Goal: Information Seeking & Learning: Learn about a topic

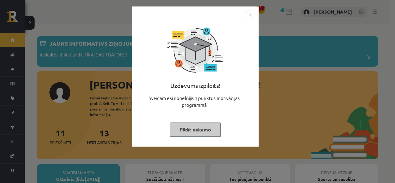
click at [189, 131] on button "Pildīt nākamo" at bounding box center [195, 129] width 51 height 14
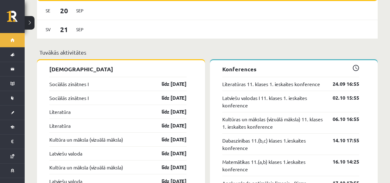
scroll to position [586, 0]
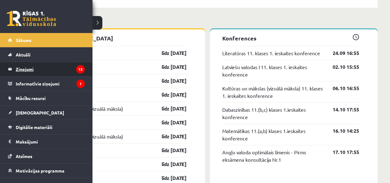
click at [26, 67] on legend "Ziņojumi 13" at bounding box center [50, 69] width 69 height 14
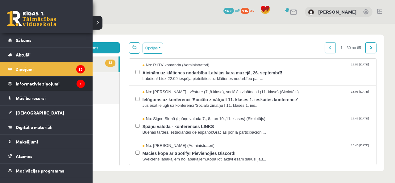
click at [32, 86] on legend "Informatīvie ziņojumi 1" at bounding box center [50, 84] width 69 height 14
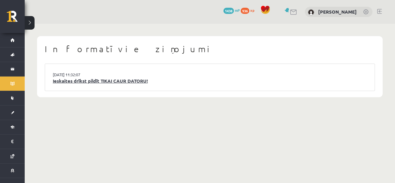
click at [86, 78] on link "Ieskaites drīkst pildīt TIKAI CAUR DATORU!" at bounding box center [210, 80] width 314 height 7
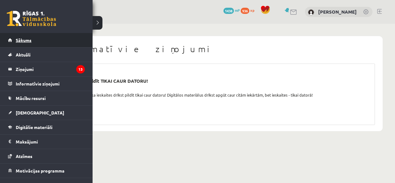
click at [19, 39] on span "Sākums" at bounding box center [24, 40] width 16 height 6
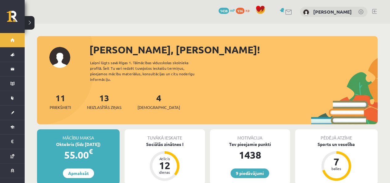
scroll to position [123, 0]
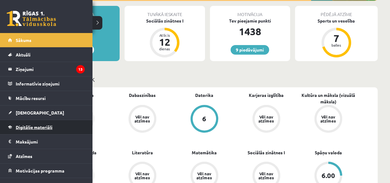
click at [32, 129] on span "Digitālie materiāli" at bounding box center [34, 127] width 37 height 6
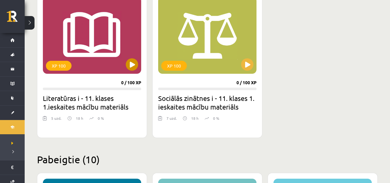
scroll to position [154, 0]
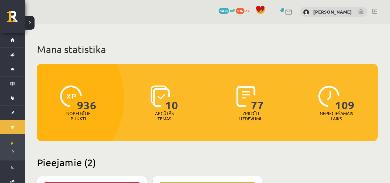
scroll to position [154, 0]
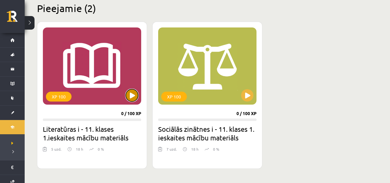
click at [129, 97] on button at bounding box center [132, 95] width 12 height 12
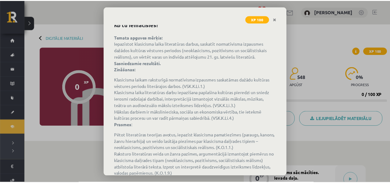
scroll to position [81, 0]
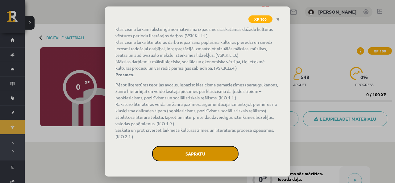
click at [225, 159] on button "Sapratu" at bounding box center [195, 153] width 86 height 15
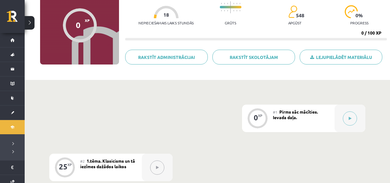
scroll to position [93, 0]
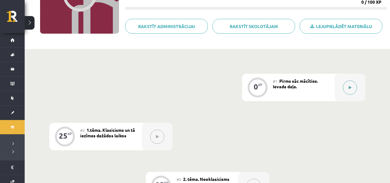
click at [349, 86] on icon at bounding box center [350, 88] width 3 height 4
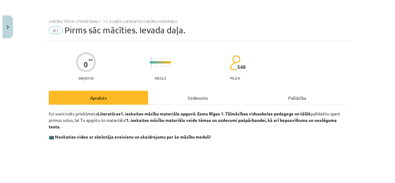
scroll to position [31, 0]
click at [189, 98] on div "Uzdevums" at bounding box center [197, 98] width 99 height 14
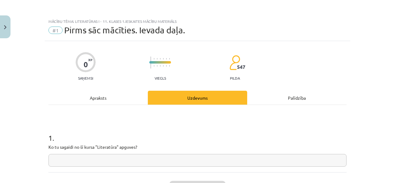
click at [135, 154] on input "text" at bounding box center [197, 160] width 298 height 13
click at [134, 154] on input "text" at bounding box center [197, 160] width 298 height 13
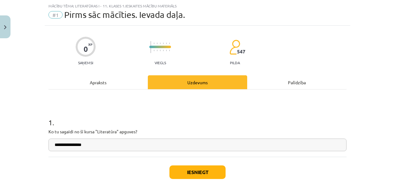
scroll to position [46, 0]
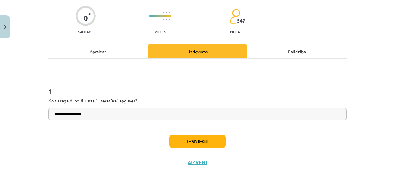
type input "**********"
click at [183, 139] on button "Iesniegt" at bounding box center [197, 141] width 56 height 14
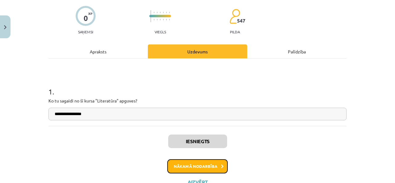
click at [200, 169] on button "Nākamā nodarbība" at bounding box center [197, 166] width 60 height 14
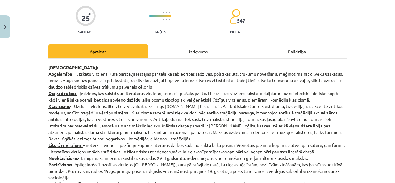
scroll to position [15, 0]
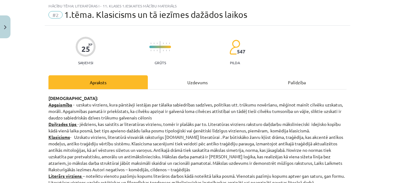
click at [186, 84] on div "Uzdevums" at bounding box center [197, 82] width 99 height 14
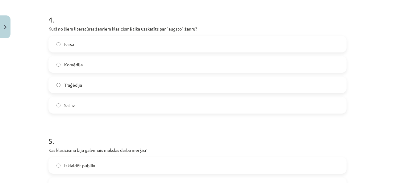
scroll to position [451, 0]
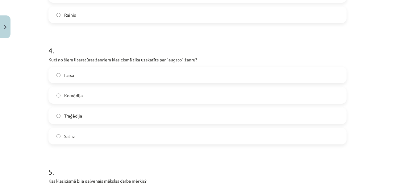
click at [180, 117] on label "Traģēdija" at bounding box center [197, 115] width 297 height 15
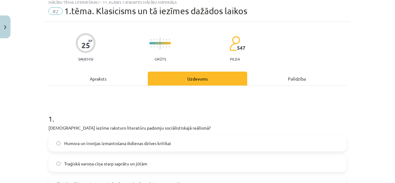
scroll to position [0, 0]
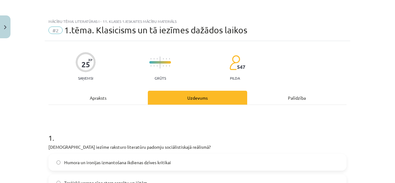
click at [116, 97] on div "Apraksts" at bounding box center [97, 98] width 99 height 14
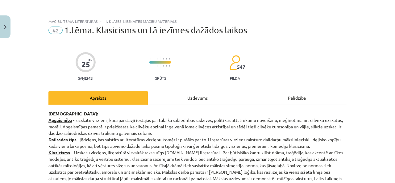
click at [192, 104] on div "Uzdevums" at bounding box center [197, 98] width 99 height 14
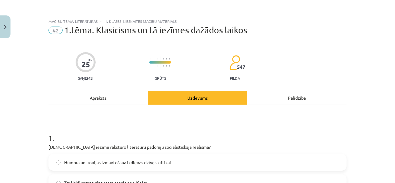
click at [120, 102] on div "Apraksts" at bounding box center [97, 98] width 99 height 14
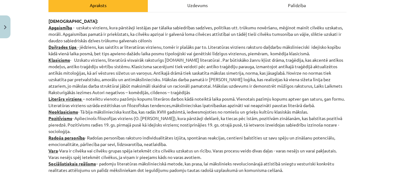
scroll to position [31, 0]
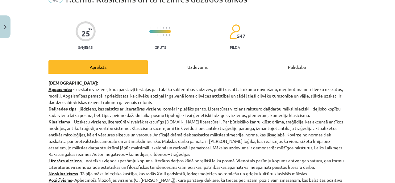
click at [191, 68] on div "Uzdevums" at bounding box center [197, 67] width 99 height 14
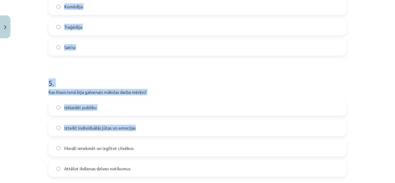
scroll to position [605, 0]
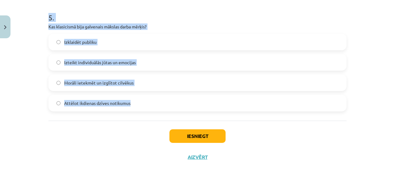
drag, startPoint x: 44, startPoint y: 71, endPoint x: 231, endPoint y: 111, distance: 191.1
click at [231, 111] on div "Mācību tēma: Literatūras i - 11. klases 1.ieskaites mācību materiāls #2 1.tēma.…" at bounding box center [197, 91] width 395 height 183
copy form "Kura iezīme raksturo literatūru padomju sociālistiskajā reālismā? Humora un iro…"
click at [25, 80] on div "Mācību tēma: Literatūras i - 11. klases 1.ieskaites mācību materiāls #2 1.tēma.…" at bounding box center [197, 91] width 395 height 183
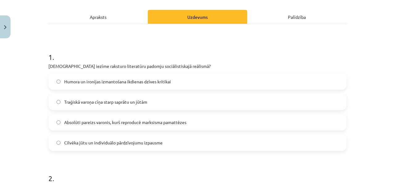
scroll to position [112, 0]
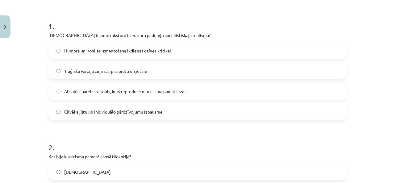
click at [140, 87] on label "Absolūti pareizs varonis, kurš reproducē marksisma pamattēzes" at bounding box center [197, 91] width 297 height 15
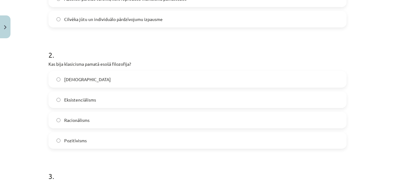
scroll to position [235, 0]
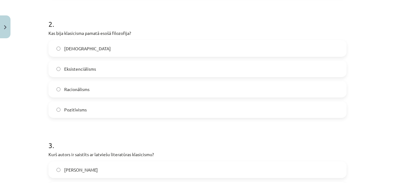
click at [107, 91] on label "Racionālisms" at bounding box center [197, 88] width 297 height 15
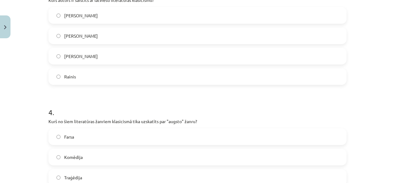
scroll to position [358, 0]
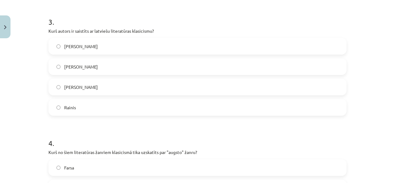
click at [97, 69] on span "Kristofers Fīrekers" at bounding box center [81, 67] width 34 height 6
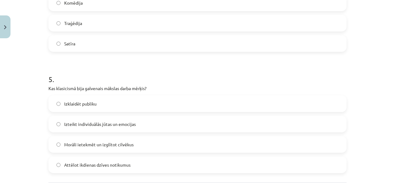
scroll to position [574, 0]
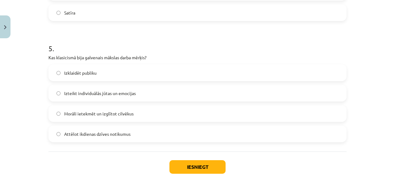
click at [104, 119] on label "Morāli ietekmēt un izglītot cilvēkus" at bounding box center [197, 113] width 297 height 15
click at [205, 169] on button "Iesniegt" at bounding box center [197, 167] width 56 height 14
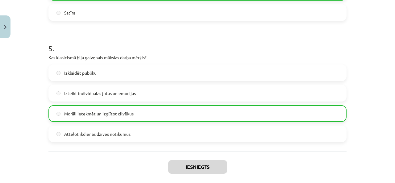
scroll to position [605, 0]
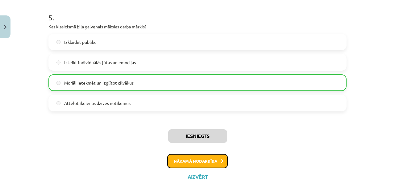
click at [214, 160] on button "Nākamā nodarbība" at bounding box center [197, 161] width 60 height 14
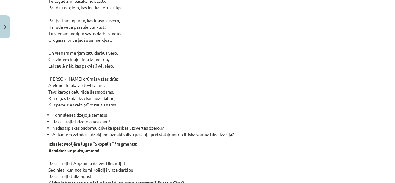
scroll to position [15, 0]
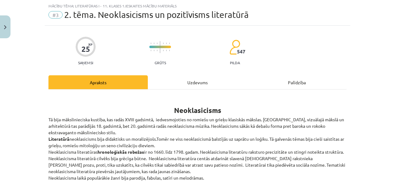
click at [183, 82] on div "Uzdevums" at bounding box center [197, 82] width 99 height 14
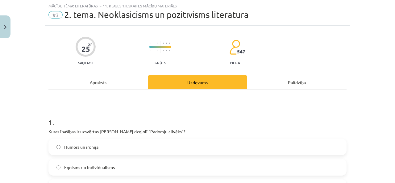
scroll to position [77, 0]
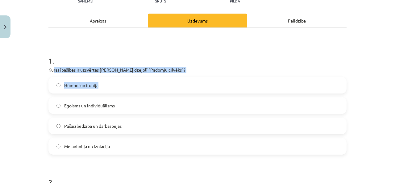
drag, startPoint x: 73, startPoint y: 76, endPoint x: 77, endPoint y: 82, distance: 7.4
click at [158, 89] on div "1 . Kuras īpašības ir uzsvērtas Jāņa Sudrabkalna dzejolī "Padomju cilvēks"? Hum…" at bounding box center [197, 100] width 298 height 109
click at [29, 76] on div "Mācību tēma: Literatūras i - 11. klases 1.ieskaites mācību materiāls #3 2. tēma…" at bounding box center [197, 91] width 395 height 183
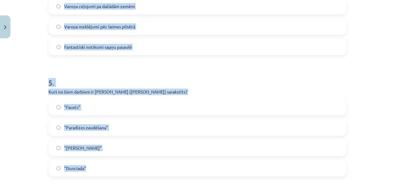
scroll to position [605, 0]
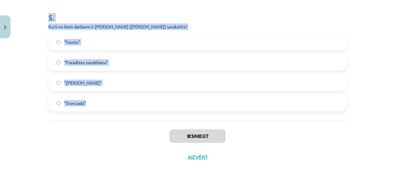
drag, startPoint x: 44, startPoint y: 65, endPoint x: 226, endPoint y: 105, distance: 186.2
copy form "Kuras īpašības ir uzsvērtas Jāņa Sudrabkalna dzejolī "Padomju cilvēks"? Humors …"
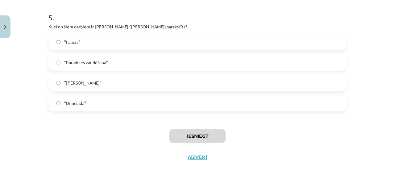
click at [54, 130] on div "Iesniegt Aizvērt" at bounding box center [197, 142] width 298 height 43
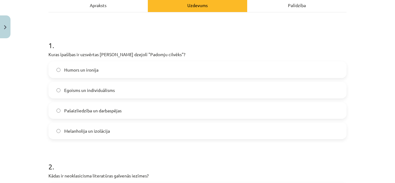
scroll to position [123, 0]
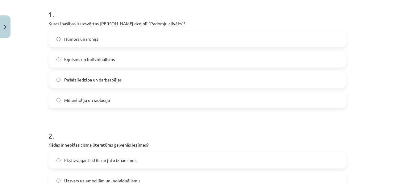
click at [92, 81] on span "Pašaizliedzība un darbaspējas" at bounding box center [92, 80] width 57 height 6
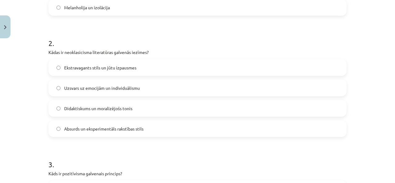
scroll to position [247, 0]
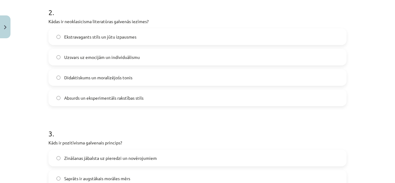
click at [91, 78] on span "Didaktiskums un moralizējošs tonis" at bounding box center [98, 77] width 68 height 6
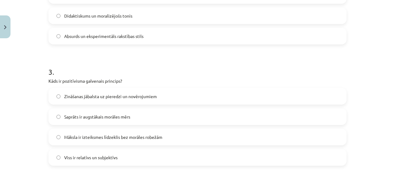
scroll to position [339, 0]
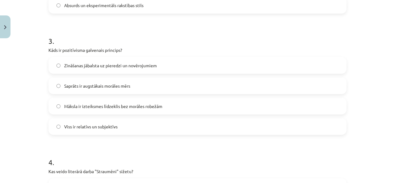
click at [108, 67] on span "Zināšanas jābalsta uz pieredzi un novērojumiem" at bounding box center [110, 65] width 93 height 6
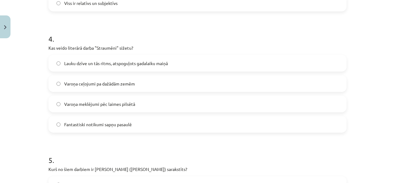
scroll to position [494, 0]
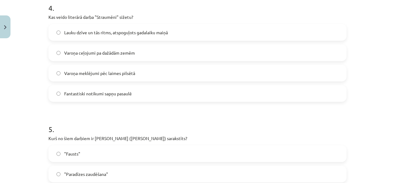
click at [86, 35] on span "Lauku dzīve un tās ritms, atspoguļots gadalaiku maiņā" at bounding box center [116, 32] width 104 height 6
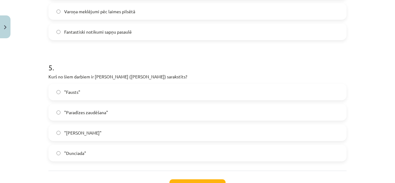
scroll to position [605, 0]
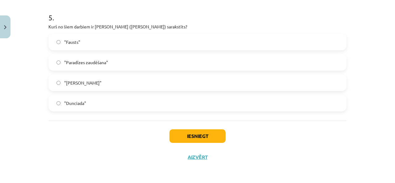
click at [100, 106] on label ""Dunciada"" at bounding box center [197, 102] width 297 height 15
click at [200, 133] on button "Iesniegt" at bounding box center [197, 136] width 56 height 14
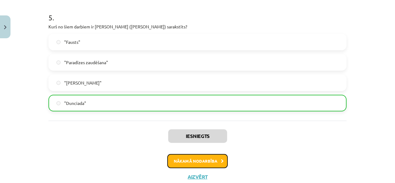
click at [204, 163] on button "Nākamā nodarbība" at bounding box center [197, 161] width 60 height 14
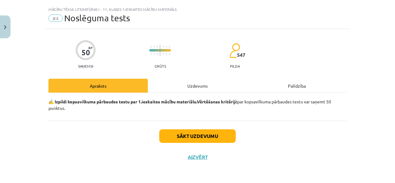
scroll to position [12, 0]
click at [188, 86] on div "Uzdevums" at bounding box center [197, 86] width 99 height 14
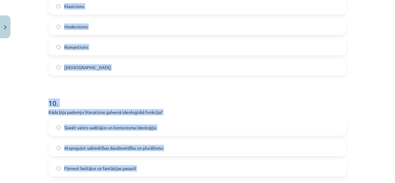
scroll to position [1211, 0]
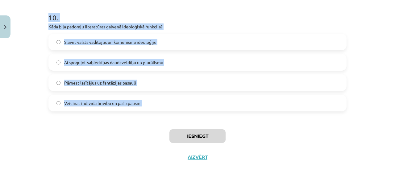
drag, startPoint x: 44, startPoint y: 98, endPoint x: 243, endPoint y: 110, distance: 199.0
copy form "Kura no šīm īpašībām vislabāk raksturo padomju cilvēka ideālu, kāds attēlots pa…"
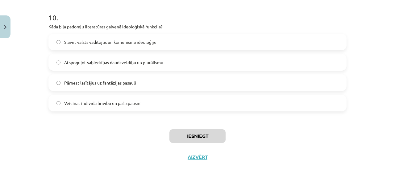
click at [33, 125] on div "Mācību tēma: Literatūras i - 11. klases 1.ieskaites mācību materiāls #4 Noslēgu…" at bounding box center [197, 91] width 395 height 183
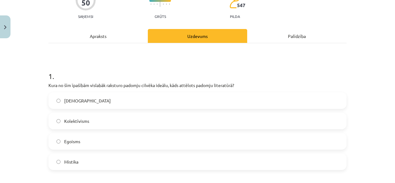
scroll to position [93, 0]
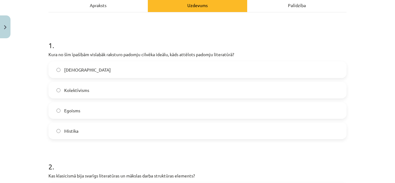
click at [78, 88] on span "Kolektīvisms" at bounding box center [76, 90] width 25 height 6
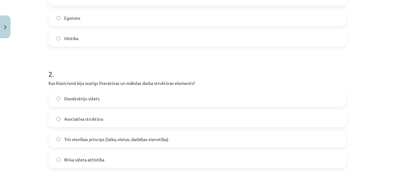
scroll to position [216, 0]
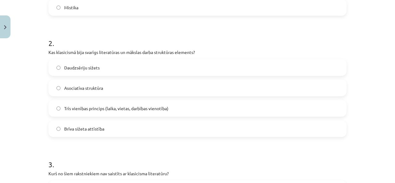
click at [89, 110] on span "Trīs vienības princips (laika, vietas, darbības vienotība)" at bounding box center [116, 108] width 104 height 6
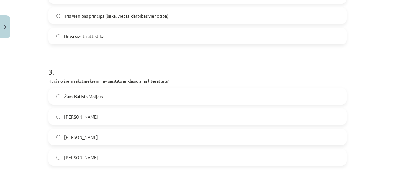
scroll to position [339, 0]
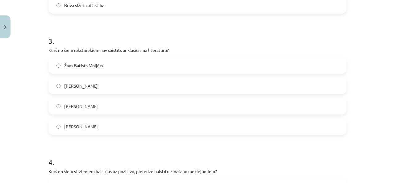
click at [88, 85] on label "Vilis Lācis" at bounding box center [197, 85] width 297 height 15
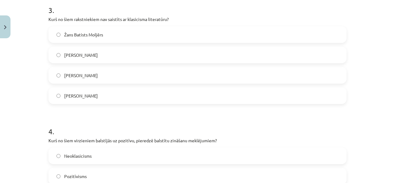
scroll to position [432, 0]
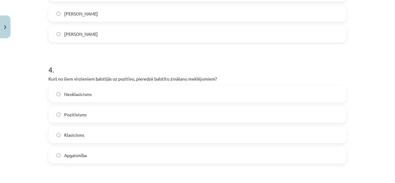
click at [96, 113] on label "Pozitīvisms" at bounding box center [197, 114] width 297 height 15
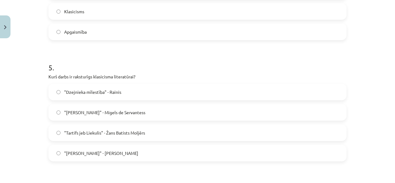
scroll to position [586, 0]
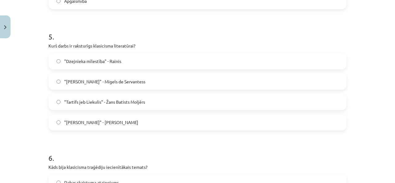
click at [97, 102] on span ""Tartifs jeb Liekulis" - Žans Batists Moljērs" at bounding box center [104, 102] width 81 height 6
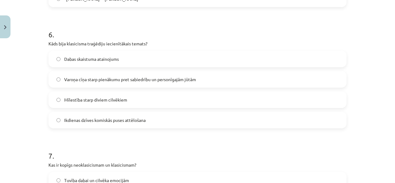
scroll to position [740, 0]
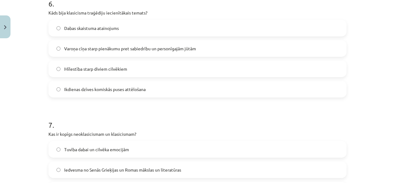
click at [87, 47] on span "Varoņa cīņa starp pienākumu pret sabiedrību un personīgajām jūtām" at bounding box center [130, 48] width 132 height 6
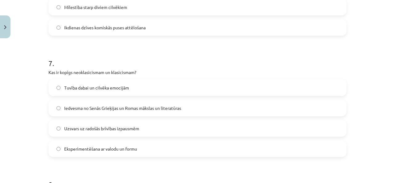
scroll to position [833, 0]
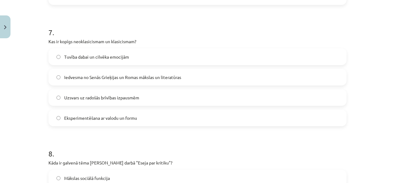
click at [97, 75] on span "Iedvesma no Senās Grieķijas un Romas mākslas un literatūras" at bounding box center [122, 77] width 117 height 6
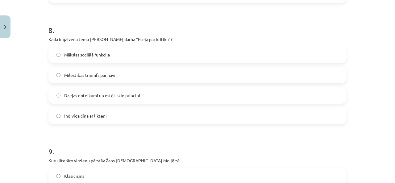
scroll to position [987, 0]
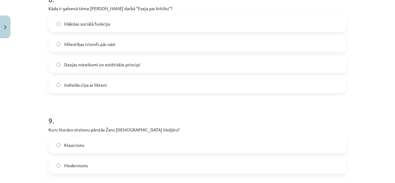
click at [92, 65] on span "Dzejas noteikumi un estētiskie principi" at bounding box center [102, 64] width 76 height 6
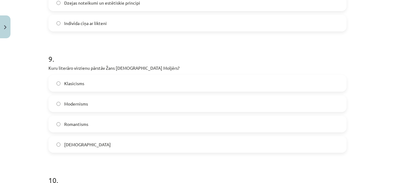
scroll to position [1080, 0]
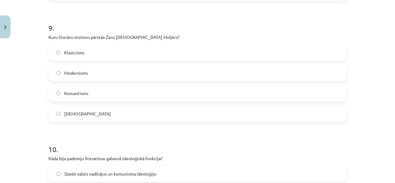
click at [97, 53] on label "Klasicisms" at bounding box center [197, 52] width 297 height 15
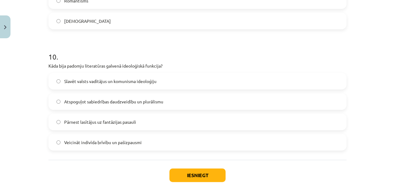
scroll to position [1211, 0]
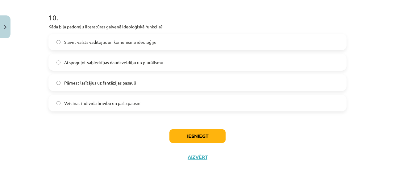
drag, startPoint x: 101, startPoint y: 46, endPoint x: 104, endPoint y: 44, distance: 3.2
click at [103, 45] on label "Slavēt valsts vadītājus un komunisma ideoloģiju" at bounding box center [197, 41] width 297 height 15
click at [93, 43] on span "Slavēt valsts vadītājus un komunisma ideoloģiju" at bounding box center [110, 42] width 92 height 6
click at [214, 133] on button "Iesniegt" at bounding box center [197, 136] width 56 height 14
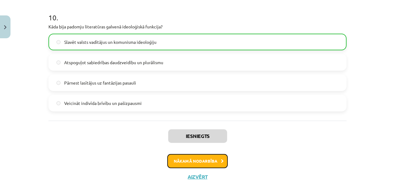
click at [213, 159] on button "Nākamā nodarbība" at bounding box center [197, 161] width 60 height 14
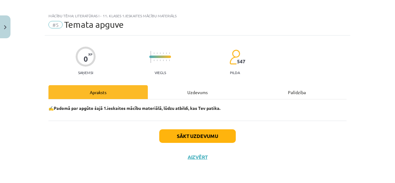
scroll to position [6, 0]
click at [171, 96] on div "Uzdevums" at bounding box center [197, 92] width 99 height 14
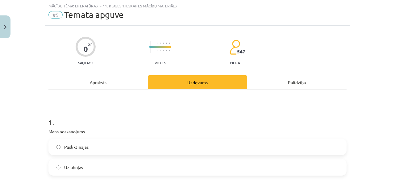
scroll to position [77, 0]
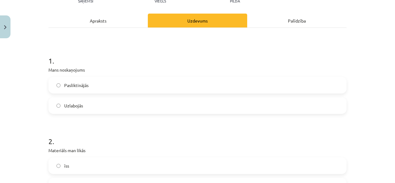
click at [138, 102] on label "Uzlabojās" at bounding box center [197, 105] width 297 height 15
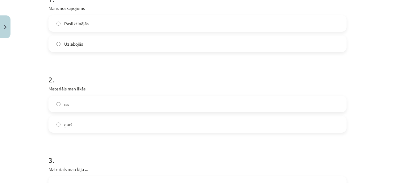
scroll to position [170, 0]
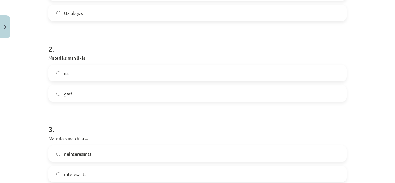
click at [131, 73] on label "īss" at bounding box center [197, 72] width 297 height 15
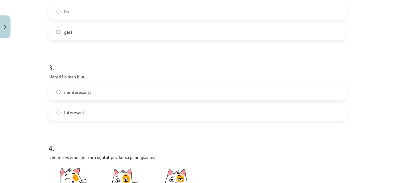
click at [114, 112] on label "interesants" at bounding box center [197, 112] width 297 height 15
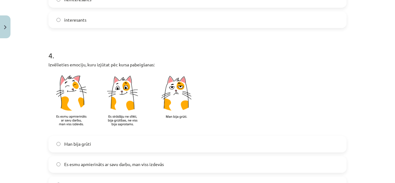
scroll to position [386, 0]
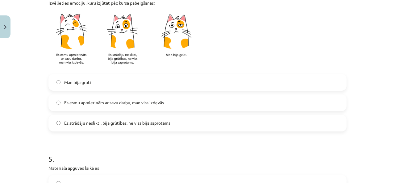
click at [114, 100] on span "Es esmu apmierināts ar savu darbu, man viss izdevās" at bounding box center [114, 102] width 100 height 6
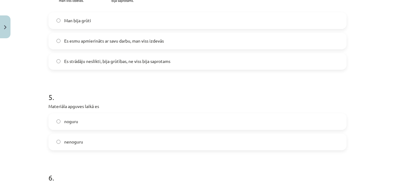
scroll to position [478, 0]
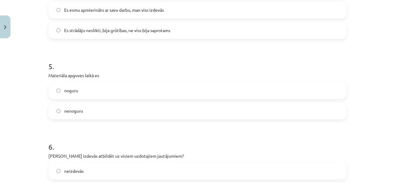
click at [114, 105] on label "nenoguru" at bounding box center [197, 110] width 297 height 15
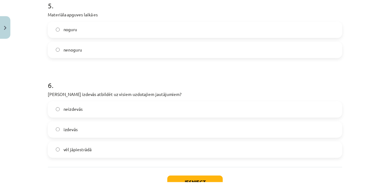
scroll to position [571, 0]
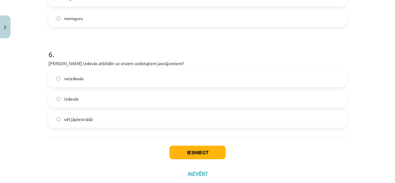
click at [112, 101] on label "izdevās" at bounding box center [197, 98] width 297 height 15
click at [184, 156] on button "Iesniegt" at bounding box center [197, 153] width 56 height 14
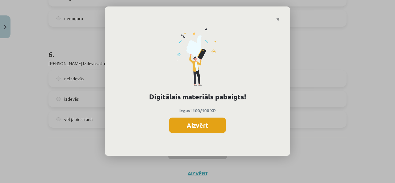
click at [179, 127] on button "Aizvērt" at bounding box center [197, 125] width 57 height 15
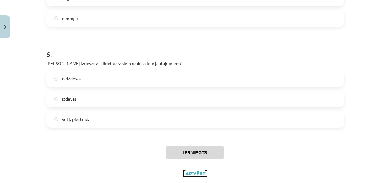
click at [196, 174] on button "Aizvērt" at bounding box center [195, 173] width 23 height 6
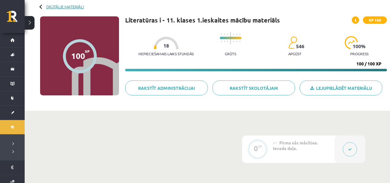
click at [64, 6] on link "Digitālie materiāli" at bounding box center [65, 6] width 38 height 5
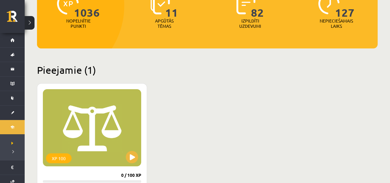
scroll to position [123, 0]
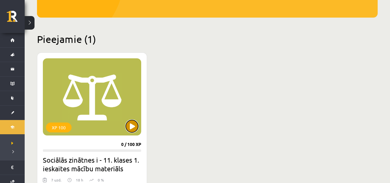
click at [133, 126] on button at bounding box center [132, 126] width 12 height 12
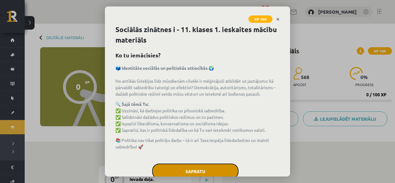
click at [179, 170] on button "Sapratu" at bounding box center [195, 170] width 86 height 15
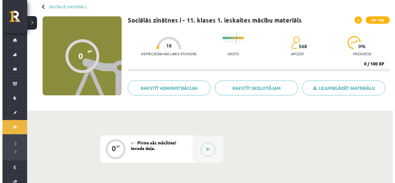
scroll to position [62, 0]
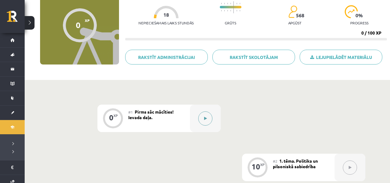
click at [209, 123] on button at bounding box center [205, 118] width 14 height 14
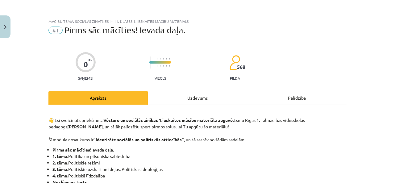
click at [194, 97] on div "Uzdevums" at bounding box center [197, 98] width 99 height 14
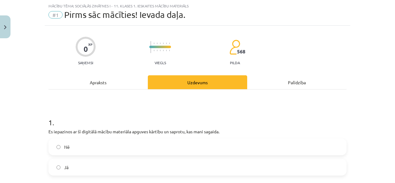
scroll to position [46, 0]
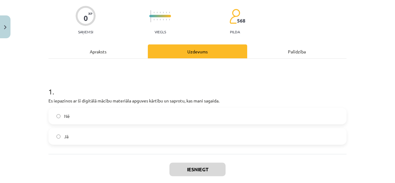
click at [97, 140] on label "Jā" at bounding box center [197, 136] width 297 height 15
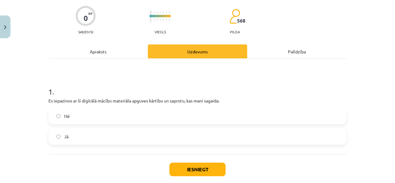
scroll to position [77, 0]
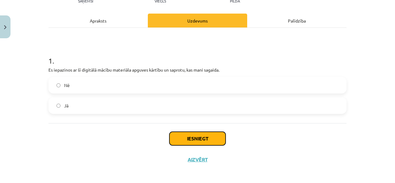
click at [184, 141] on button "Iesniegt" at bounding box center [197, 139] width 56 height 14
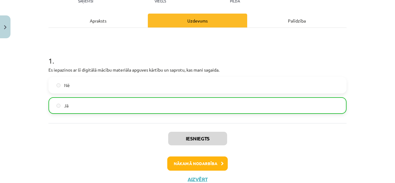
scroll to position [99, 0]
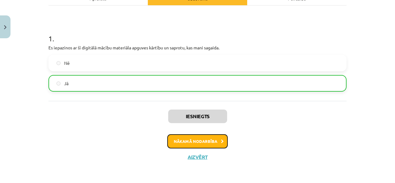
click at [207, 144] on button "Nākamā nodarbība" at bounding box center [197, 141] width 60 height 14
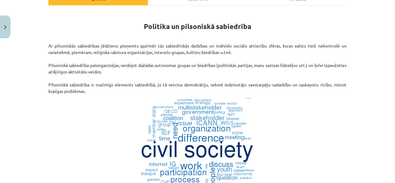
scroll to position [15, 0]
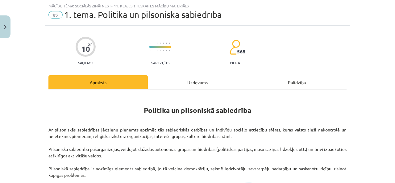
click at [185, 79] on div "Uzdevums" at bounding box center [197, 82] width 99 height 14
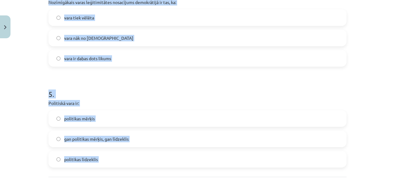
scroll to position [503, 0]
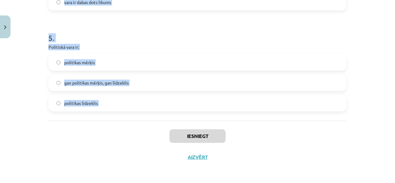
drag, startPoint x: 46, startPoint y: 72, endPoint x: 184, endPoint y: 123, distance: 147.5
copy form "Cilvēku kopumu par sabiedrību padara: kopīgās vērtības un normas valdnieka vara…"
click at [23, 127] on div "Mācību tēma: Sociālās zinātnes i - 11. klases 1. ieskaites mācību materiāls #2 …" at bounding box center [197, 91] width 395 height 183
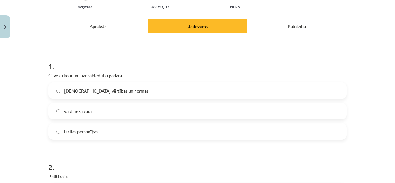
scroll to position [41, 0]
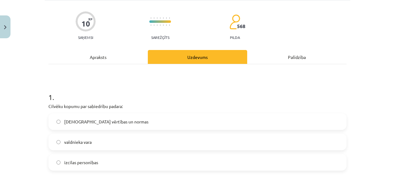
click at [72, 125] on span "kopīgās vērtības un normas" at bounding box center [106, 121] width 84 height 6
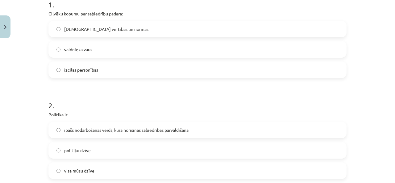
scroll to position [164, 0]
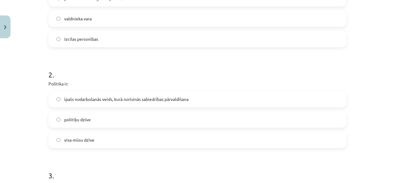
click at [80, 99] on span "īpašs nodarbošanās veids, kurā norisinās sabiedrības pārvaldīšana" at bounding box center [126, 99] width 124 height 6
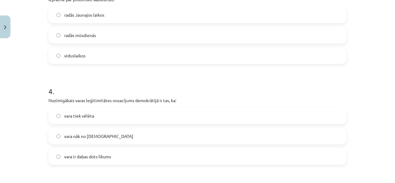
scroll to position [318, 0]
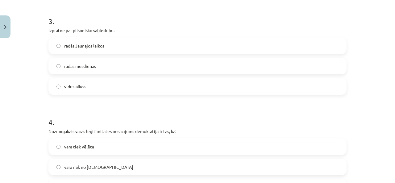
click at [108, 46] on label "radās Jaunajos laikos" at bounding box center [197, 45] width 297 height 15
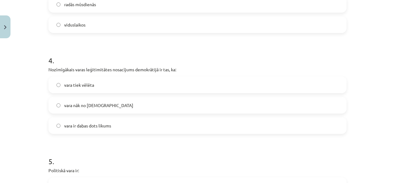
scroll to position [411, 0]
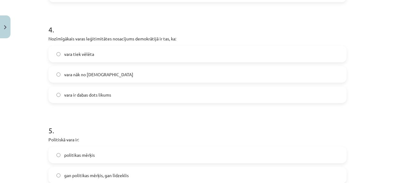
click at [110, 54] on label "vara tiek vēlēta" at bounding box center [197, 53] width 297 height 15
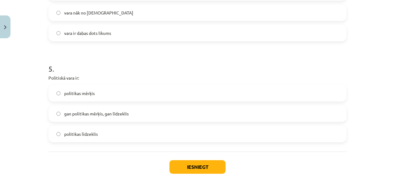
scroll to position [503, 0]
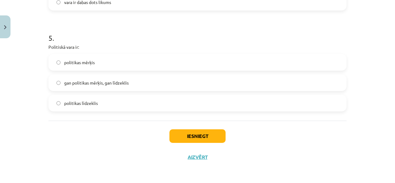
click at [128, 80] on label "gan politikas mērķis, gan līdzeklis" at bounding box center [197, 82] width 297 height 15
click at [197, 135] on button "Iesniegt" at bounding box center [197, 136] width 56 height 14
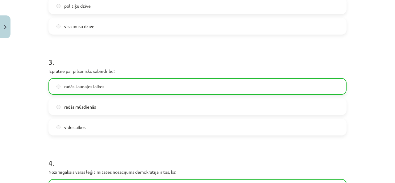
scroll to position [523, 0]
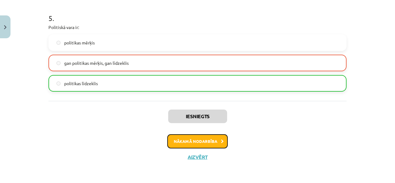
click at [209, 140] on button "Nākamā nodarbība" at bounding box center [197, 141] width 60 height 14
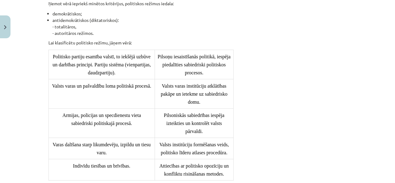
scroll to position [15, 0]
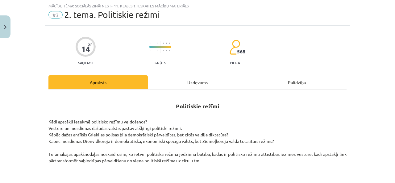
click at [174, 81] on div "Uzdevums" at bounding box center [197, 82] width 99 height 14
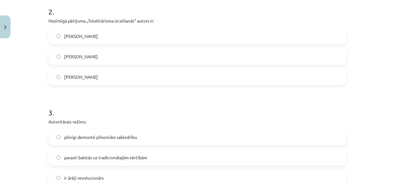
scroll to position [108, 0]
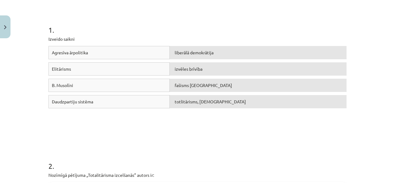
drag, startPoint x: 45, startPoint y: 37, endPoint x: 92, endPoint y: 31, distance: 47.7
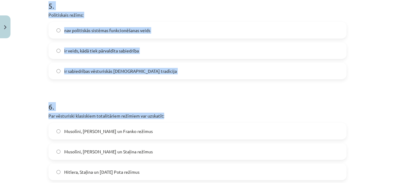
scroll to position [639, 0]
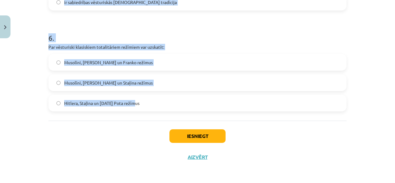
drag, startPoint x: 44, startPoint y: 80, endPoint x: 193, endPoint y: 100, distance: 150.6
copy form "Nozīmīgā pētījuma „Totalitārisma izcelšanās” autors ir: Hanna Ārendte Raimons Ā…"
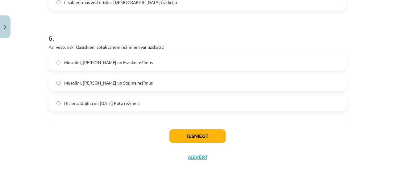
click at [39, 130] on div "Mācību tēma: Sociālās zinātnes i - 11. klases 1. ieskaites mācību materiāls #3 …" at bounding box center [197, 91] width 395 height 183
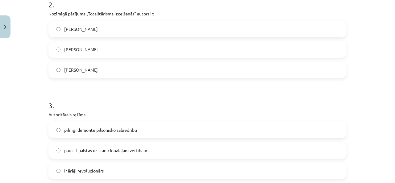
scroll to position [208, 0]
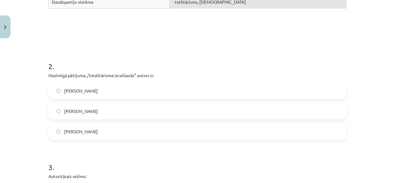
click at [72, 88] on span "Hanna Ārendte" at bounding box center [81, 91] width 34 height 6
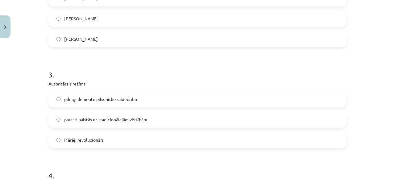
scroll to position [331, 0]
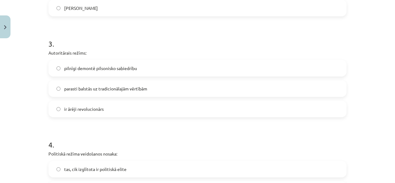
click at [105, 90] on span "parasti balstās uz tradicionālajām vērtībām" at bounding box center [105, 88] width 83 height 6
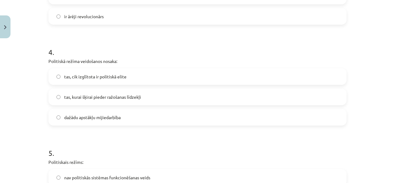
scroll to position [485, 0]
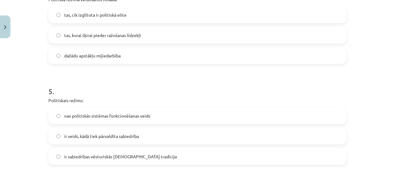
click at [80, 53] on span "dažādu apstākļu mijiedarbība" at bounding box center [92, 55] width 56 height 6
click at [146, 134] on label "ir veids, kādā tiek pārvaldīta sabiedrība" at bounding box center [197, 135] width 297 height 15
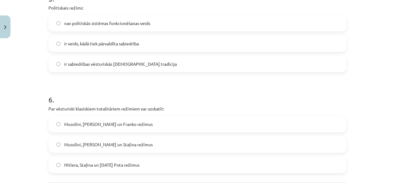
scroll to position [639, 0]
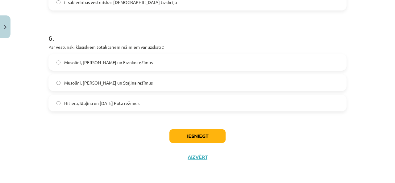
click at [134, 85] on label "Musolīni, Hitlera un Staļina režīmus" at bounding box center [197, 82] width 297 height 15
click at [202, 134] on button "Iesniegt" at bounding box center [197, 136] width 56 height 14
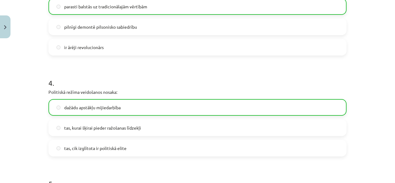
scroll to position [659, 0]
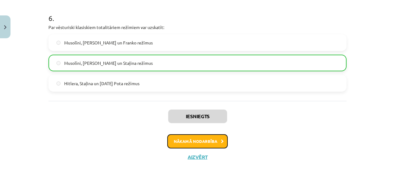
click at [207, 138] on button "Nākamā nodarbība" at bounding box center [197, 141] width 60 height 14
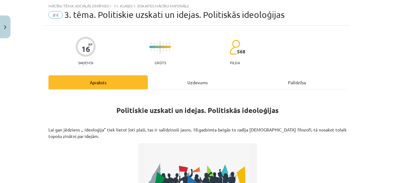
click at [196, 78] on div "Uzdevums" at bounding box center [197, 82] width 99 height 14
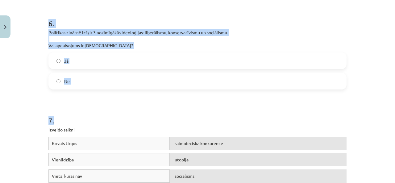
scroll to position [632, 0]
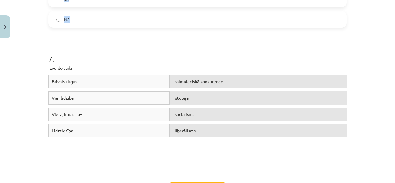
drag, startPoint x: 44, startPoint y: 37, endPoint x: 204, endPoint y: 23, distance: 159.8
copy form "Komunism pamatā ir mācība par bežšķiru sabiedrību. Vai apgalvojums ir pareizs? …"
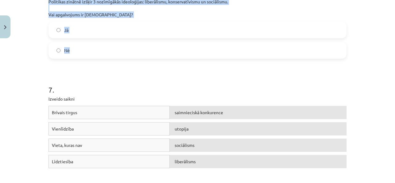
click at [143, 55] on label "Nē" at bounding box center [197, 50] width 297 height 15
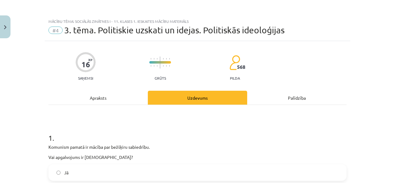
scroll to position [31, 0]
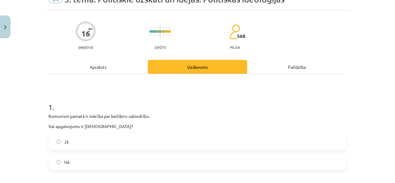
click at [117, 69] on div "Apraksts" at bounding box center [97, 67] width 99 height 14
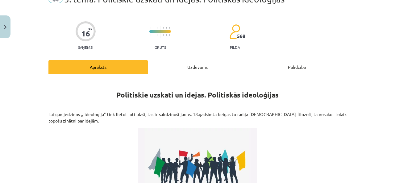
scroll to position [15, 0]
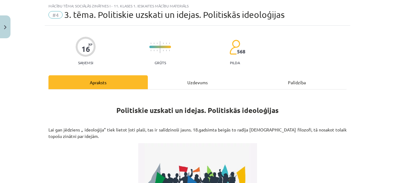
click at [186, 85] on div "Uzdevums" at bounding box center [197, 82] width 99 height 14
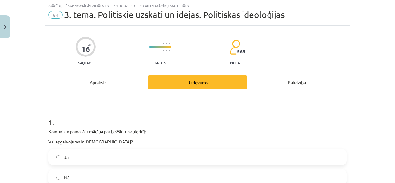
click at [130, 152] on label "Jā" at bounding box center [197, 156] width 297 height 15
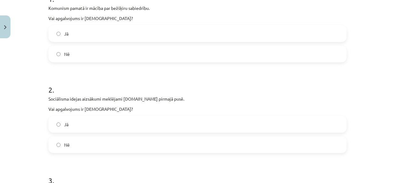
click at [141, 121] on label "Jā" at bounding box center [197, 124] width 297 height 15
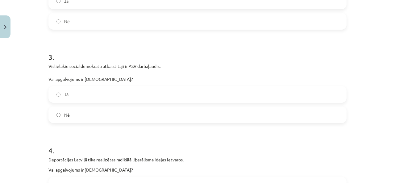
scroll to position [293, 0]
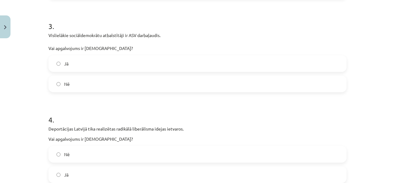
click at [159, 88] on label "Nē" at bounding box center [197, 83] width 297 height 15
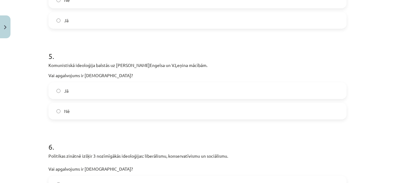
scroll to position [478, 0]
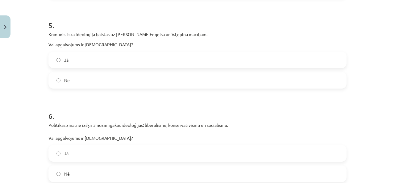
click at [124, 82] on label "Nē" at bounding box center [197, 79] width 297 height 15
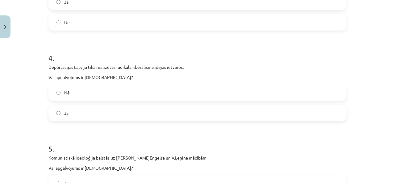
scroll to position [386, 0]
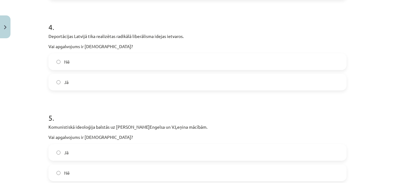
click at [126, 56] on label "Nē" at bounding box center [197, 61] width 297 height 15
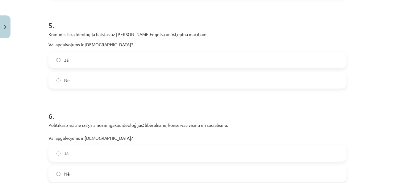
click at [130, 57] on label "Jā" at bounding box center [197, 59] width 297 height 15
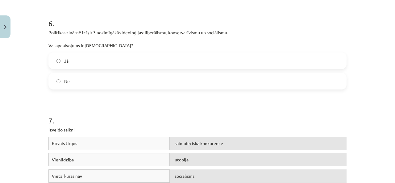
scroll to position [602, 0]
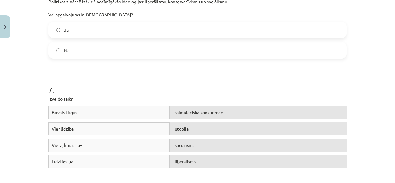
click at [125, 27] on label "Jā" at bounding box center [197, 29] width 297 height 15
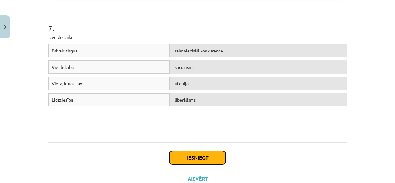
click at [197, 154] on button "Iesniegt" at bounding box center [197, 158] width 56 height 14
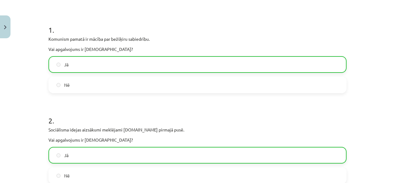
scroll to position [0, 0]
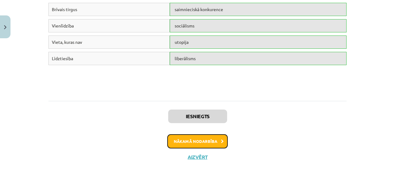
click at [213, 138] on button "Nākamā nodarbība" at bounding box center [197, 141] width 60 height 14
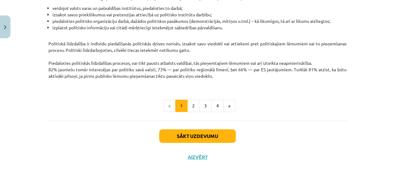
scroll to position [15, 0]
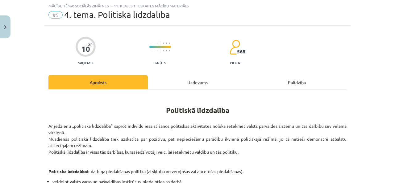
click at [178, 79] on div "Uzdevums" at bounding box center [197, 82] width 99 height 14
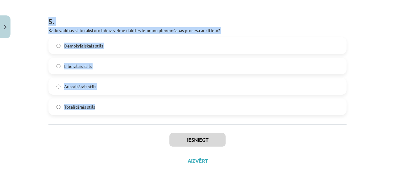
scroll to position [605, 0]
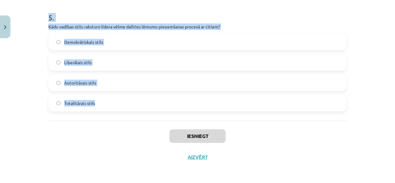
drag, startPoint x: 43, startPoint y: 69, endPoint x: 225, endPoint y: 101, distance: 184.7
copy form "Kāds ir viens no nekonvencionālās politiskās līdzdalības piemēriem? Lobēšana Da…"
click at [29, 110] on div "Mācību tēma: Sociālās zinātnes i - 11. klases 1. ieskaites mācību materiāls #5 …" at bounding box center [197, 91] width 395 height 183
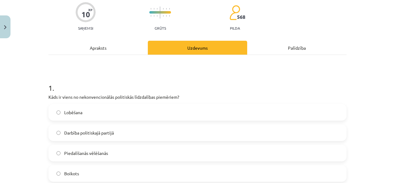
scroll to position [81, 0]
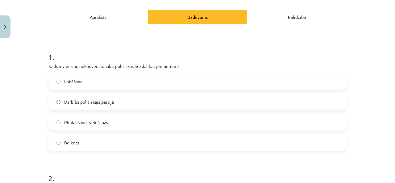
click at [89, 141] on label "Boikots" at bounding box center [197, 142] width 297 height 15
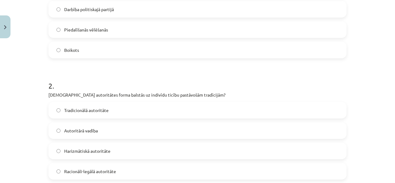
scroll to position [204, 0]
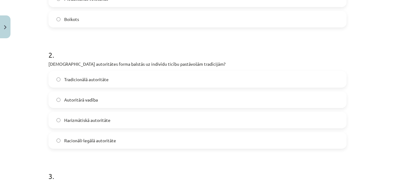
click at [117, 77] on label "Tradicionālā autoritāte" at bounding box center [197, 79] width 297 height 15
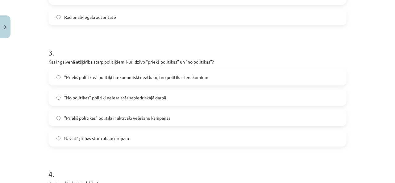
scroll to position [358, 0]
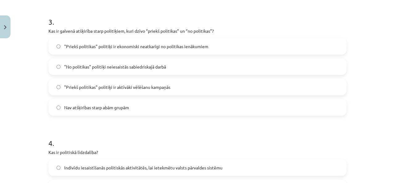
click at [110, 46] on span ""Priekš politikas" politiķi ir ekonomiski neatkarīgi no politikas ienākumiem" at bounding box center [136, 46] width 144 height 6
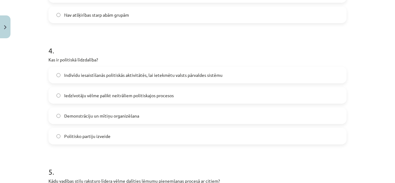
scroll to position [482, 0]
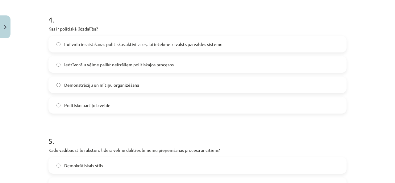
click at [116, 47] on span "Indivīdu iesaistīšanās politiskās aktivitātēs, lai ietekmētu valsts pārvaldes s…" at bounding box center [143, 44] width 158 height 6
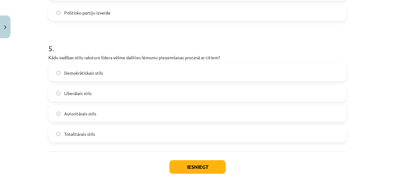
scroll to position [605, 0]
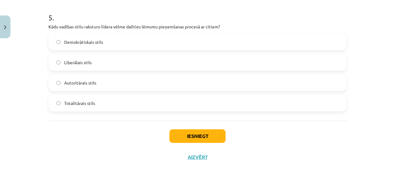
click at [110, 42] on label "Demokrātiskais stils" at bounding box center [197, 41] width 297 height 15
click at [179, 134] on button "Iesniegt" at bounding box center [197, 136] width 56 height 14
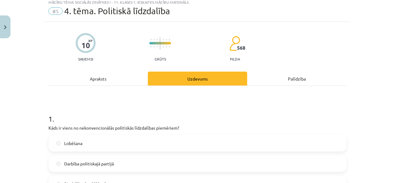
scroll to position [0, 0]
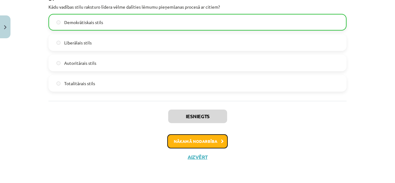
click at [209, 144] on button "Nākamā nodarbība" at bounding box center [197, 141] width 60 height 14
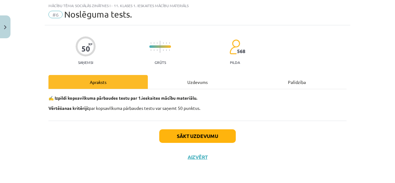
scroll to position [15, 0]
click at [162, 82] on div "Uzdevums" at bounding box center [197, 82] width 99 height 14
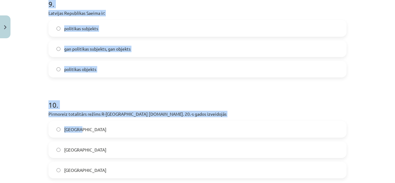
scroll to position [1003, 0]
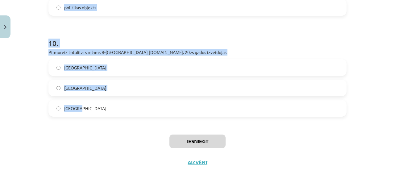
drag, startPoint x: 45, startPoint y: 69, endPoint x: 209, endPoint y: 97, distance: 165.7
copy form "Opozīcijas pilnīga ierobežošana vai likvidācija noteiktos apstākļos ir totalitā…"
click at [0, 68] on div "Mācību tēma: Sociālās zinātnes i - 11. klases 1. ieskaites mācību materiāls #6 …" at bounding box center [197, 91] width 395 height 183
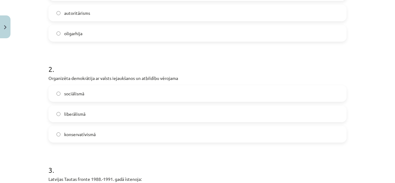
scroll to position [77, 0]
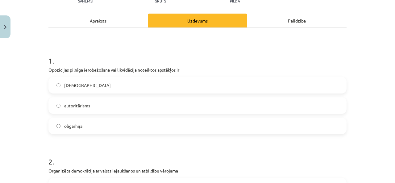
click at [82, 93] on div "totalitārisms" at bounding box center [197, 85] width 298 height 17
click at [81, 84] on span "totalitārisms" at bounding box center [87, 85] width 47 height 6
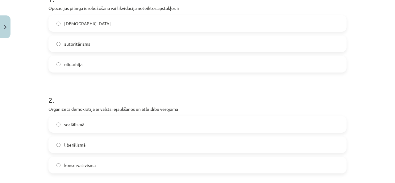
scroll to position [170, 0]
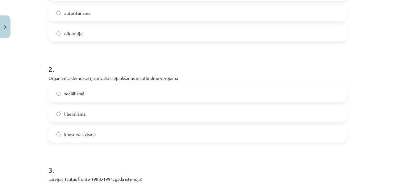
click at [84, 96] on label "sociālismā" at bounding box center [197, 93] width 297 height 15
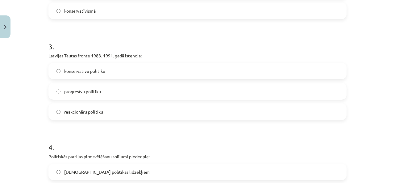
scroll to position [324, 0]
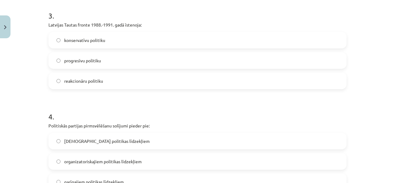
click at [97, 59] on span "progresīvu politiku" at bounding box center [82, 60] width 37 height 6
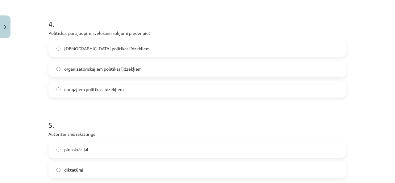
scroll to position [447, 0]
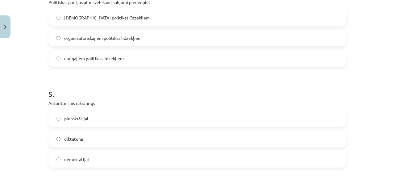
click at [87, 63] on label "garīgajiem politikas līdzekļiem" at bounding box center [197, 58] width 297 height 15
click at [89, 140] on label "diktatūrai" at bounding box center [197, 138] width 297 height 15
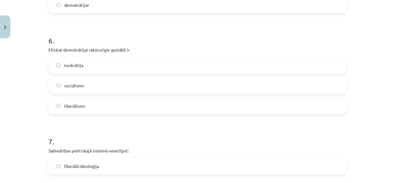
scroll to position [632, 0]
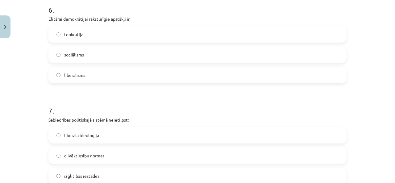
click at [74, 71] on label "liberālisms" at bounding box center [197, 74] width 297 height 15
click at [86, 74] on label "liberālisms" at bounding box center [197, 74] width 297 height 15
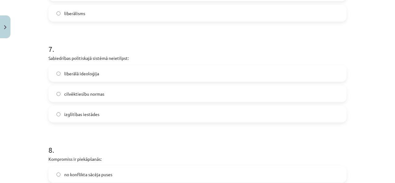
scroll to position [725, 0]
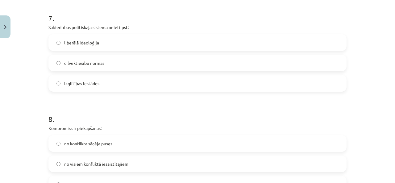
click at [97, 88] on label "izglītības iestādes" at bounding box center [197, 83] width 297 height 15
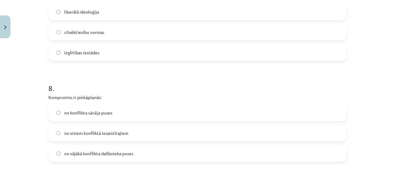
scroll to position [817, 0]
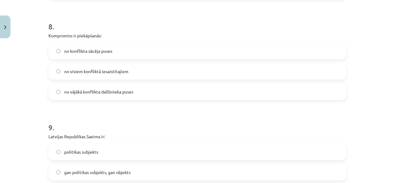
click at [123, 74] on span "no visiem konfliktā iesaistītajiem" at bounding box center [96, 71] width 64 height 6
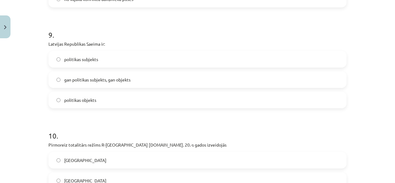
scroll to position [941, 0]
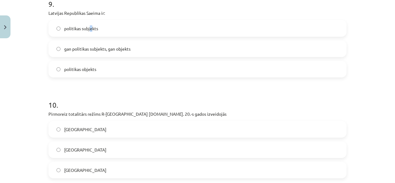
click at [89, 31] on span "politikas subjekts" at bounding box center [81, 28] width 34 height 6
click at [72, 27] on span "politikas subjekts" at bounding box center [81, 28] width 34 height 6
click at [90, 134] on label "Itālijā" at bounding box center [197, 129] width 297 height 15
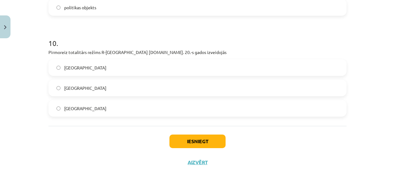
scroll to position [1008, 0]
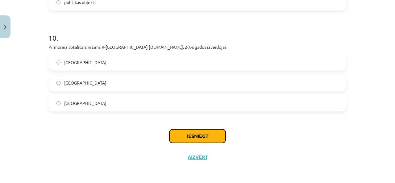
click at [192, 141] on button "Iesniegt" at bounding box center [197, 136] width 56 height 14
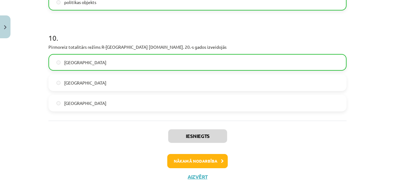
scroll to position [854, 0]
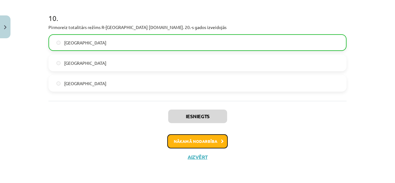
click at [218, 146] on button "Nākamā nodarbība" at bounding box center [197, 141] width 60 height 14
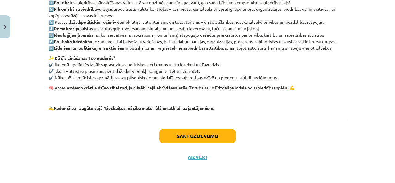
scroll to position [15, 0]
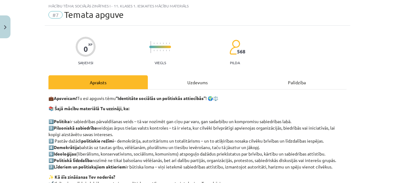
click at [197, 85] on div "Uzdevums" at bounding box center [197, 82] width 99 height 14
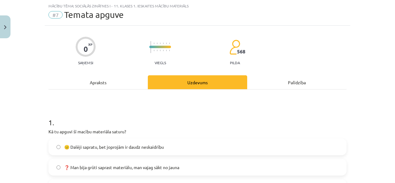
scroll to position [77, 0]
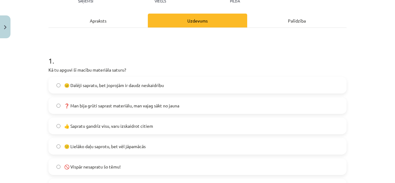
click at [111, 129] on label "👍 Sapratu gandrīz visu, varu izskaidrot citiem" at bounding box center [197, 125] width 297 height 15
click at [122, 147] on span "🙂 Lielāko daļu saprotu, bet vēl jāpamācās" at bounding box center [104, 146] width 81 height 6
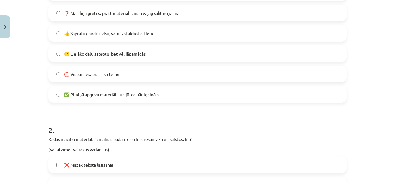
scroll to position [231, 0]
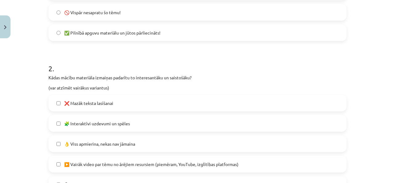
click at [120, 125] on span "🧩 Interaktīvi uzdevumi un spēles" at bounding box center [97, 123] width 66 height 6
click at [111, 101] on span "❌ Mazāk teksta lasīšanai" at bounding box center [88, 103] width 49 height 6
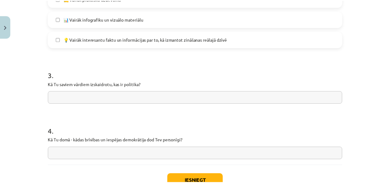
scroll to position [523, 0]
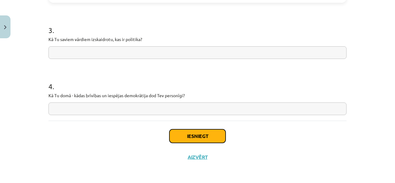
click at [212, 138] on button "Iesniegt" at bounding box center [197, 136] width 56 height 14
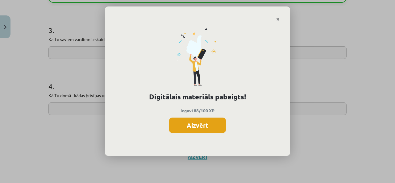
click at [203, 125] on button "Aizvērt" at bounding box center [197, 125] width 57 height 15
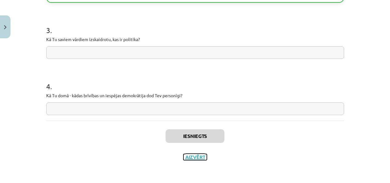
click at [201, 155] on button "Aizvērt" at bounding box center [195, 157] width 23 height 6
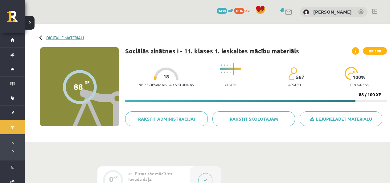
click at [58, 37] on link "Digitālie materiāli" at bounding box center [65, 37] width 38 height 5
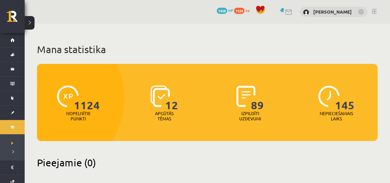
scroll to position [123, 0]
